Goal: Use online tool/utility

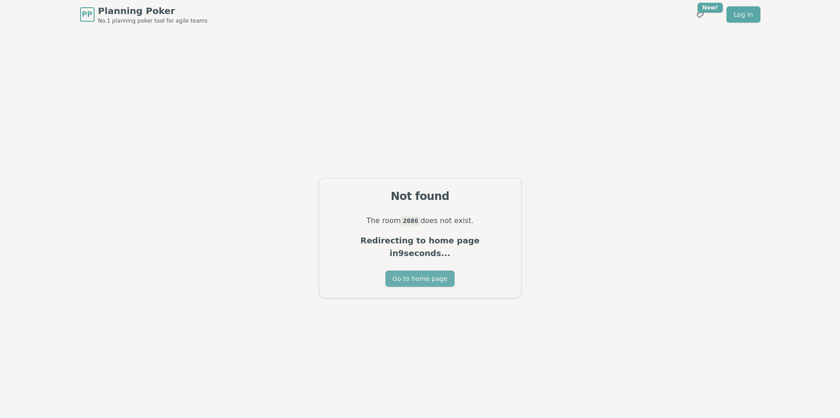
click at [420, 271] on button "Go to home page" at bounding box center [419, 278] width 69 height 16
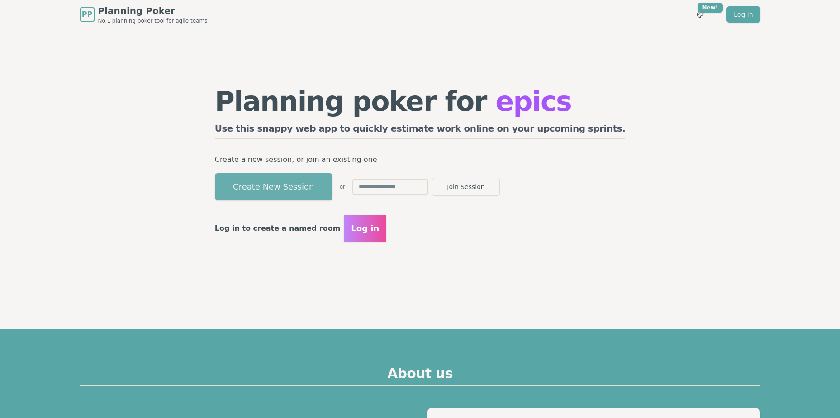
click at [332, 188] on button "Create New Session" at bounding box center [274, 186] width 118 height 27
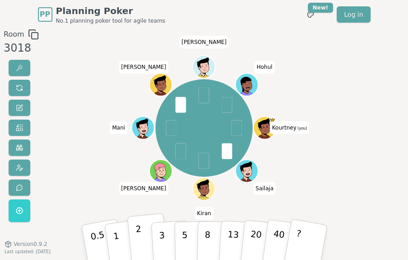
click at [140, 233] on p "2" at bounding box center [139, 242] width 9 height 40
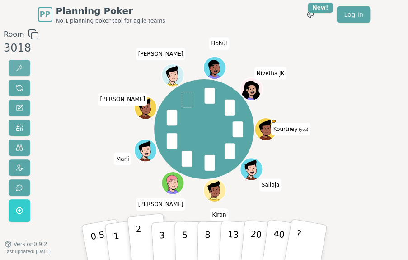
click at [18, 70] on span at bounding box center [19, 67] width 7 height 7
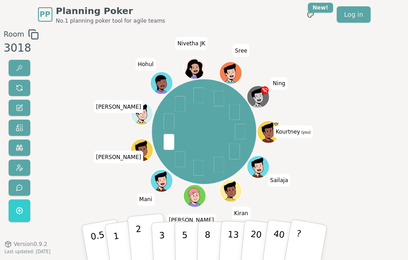
click at [137, 229] on p "2" at bounding box center [139, 242] width 9 height 40
click at [144, 237] on button "2" at bounding box center [147, 241] width 41 height 57
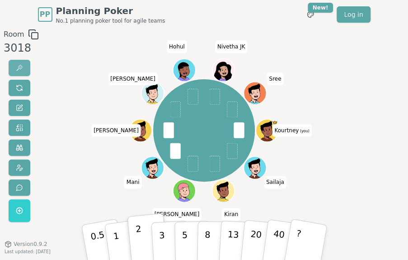
click at [22, 69] on span at bounding box center [19, 67] width 7 height 7
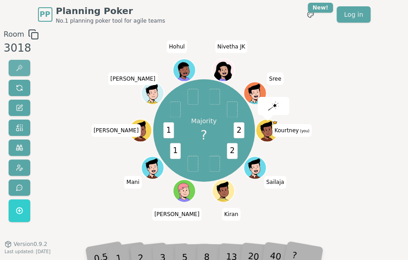
click at [22, 69] on span at bounding box center [19, 67] width 7 height 7
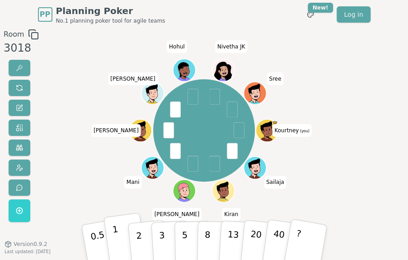
click at [112, 233] on button "1" at bounding box center [125, 241] width 43 height 59
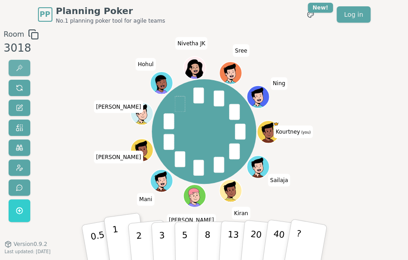
click at [16, 71] on span at bounding box center [19, 67] width 7 height 7
